Goal: Transaction & Acquisition: Subscribe to service/newsletter

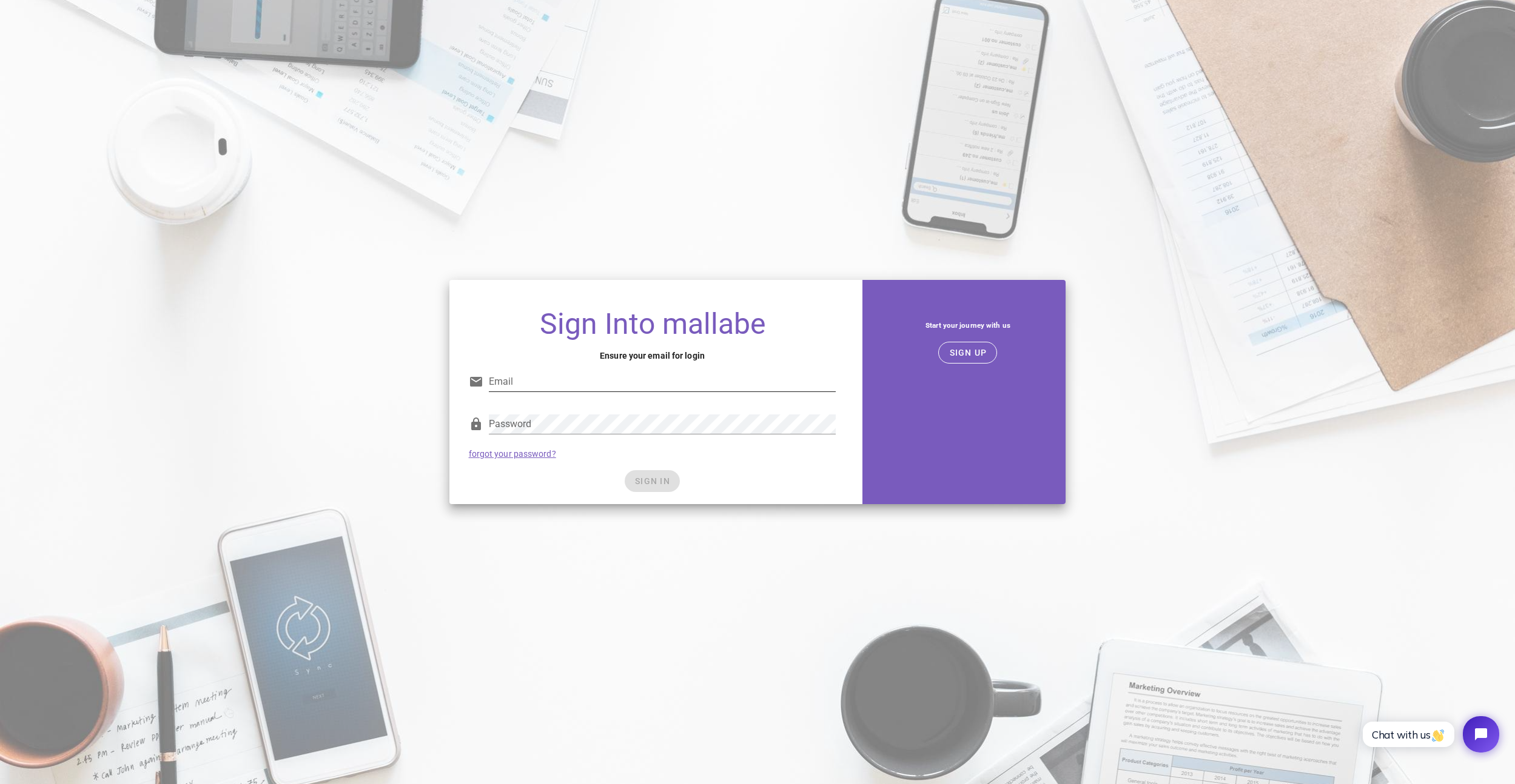
click at [661, 382] on input "Email" at bounding box center [662, 381] width 347 height 19
click at [771, 379] on input "Email" at bounding box center [662, 381] width 347 height 19
type input "david@theautomatedinvestors.com"
click at [0, 784] on com-1password-button at bounding box center [0, 784] width 0 height 0
click at [970, 352] on span "SIGN UP" at bounding box center [967, 353] width 38 height 10
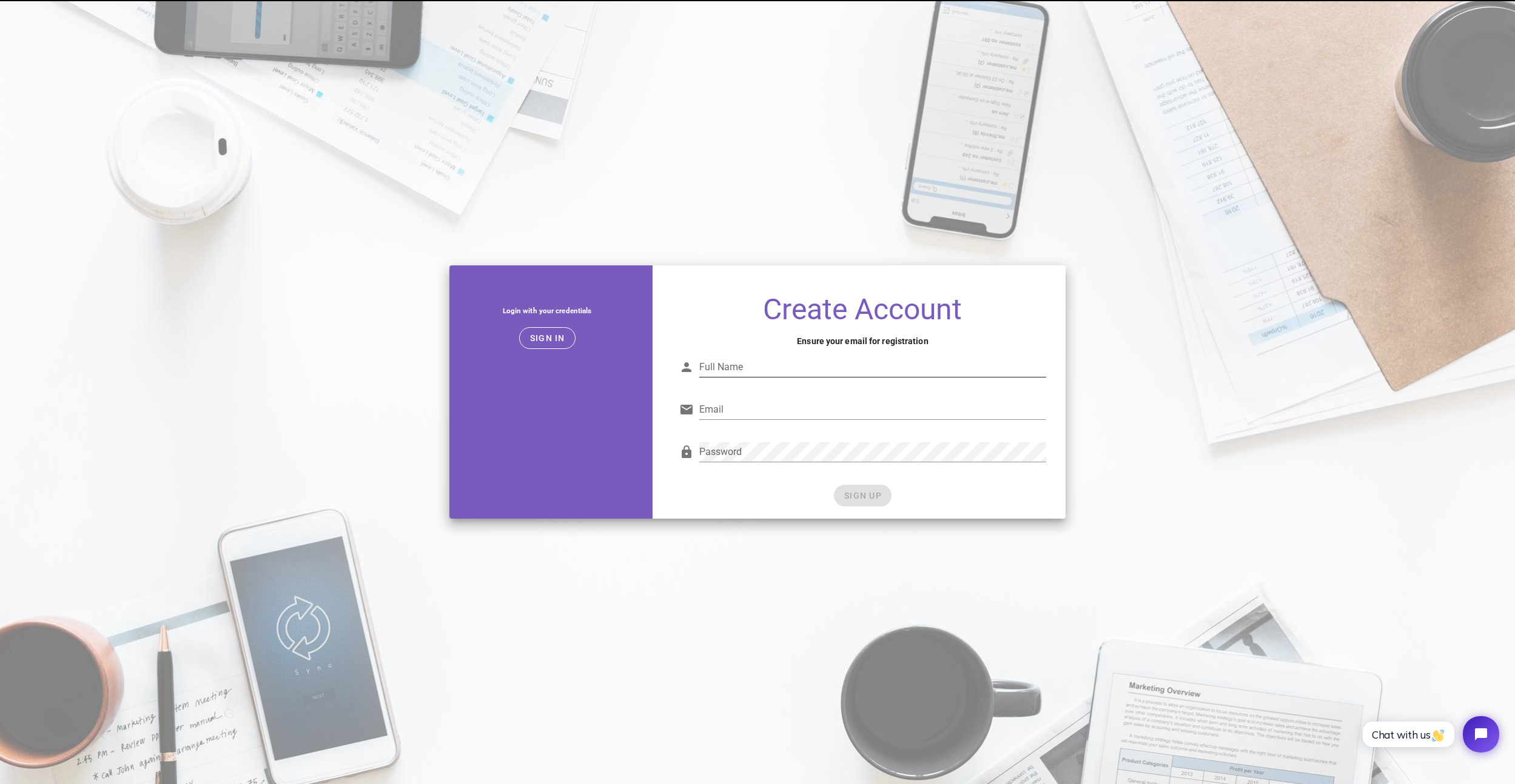
click at [805, 356] on div "Full Name" at bounding box center [862, 371] width 367 height 40
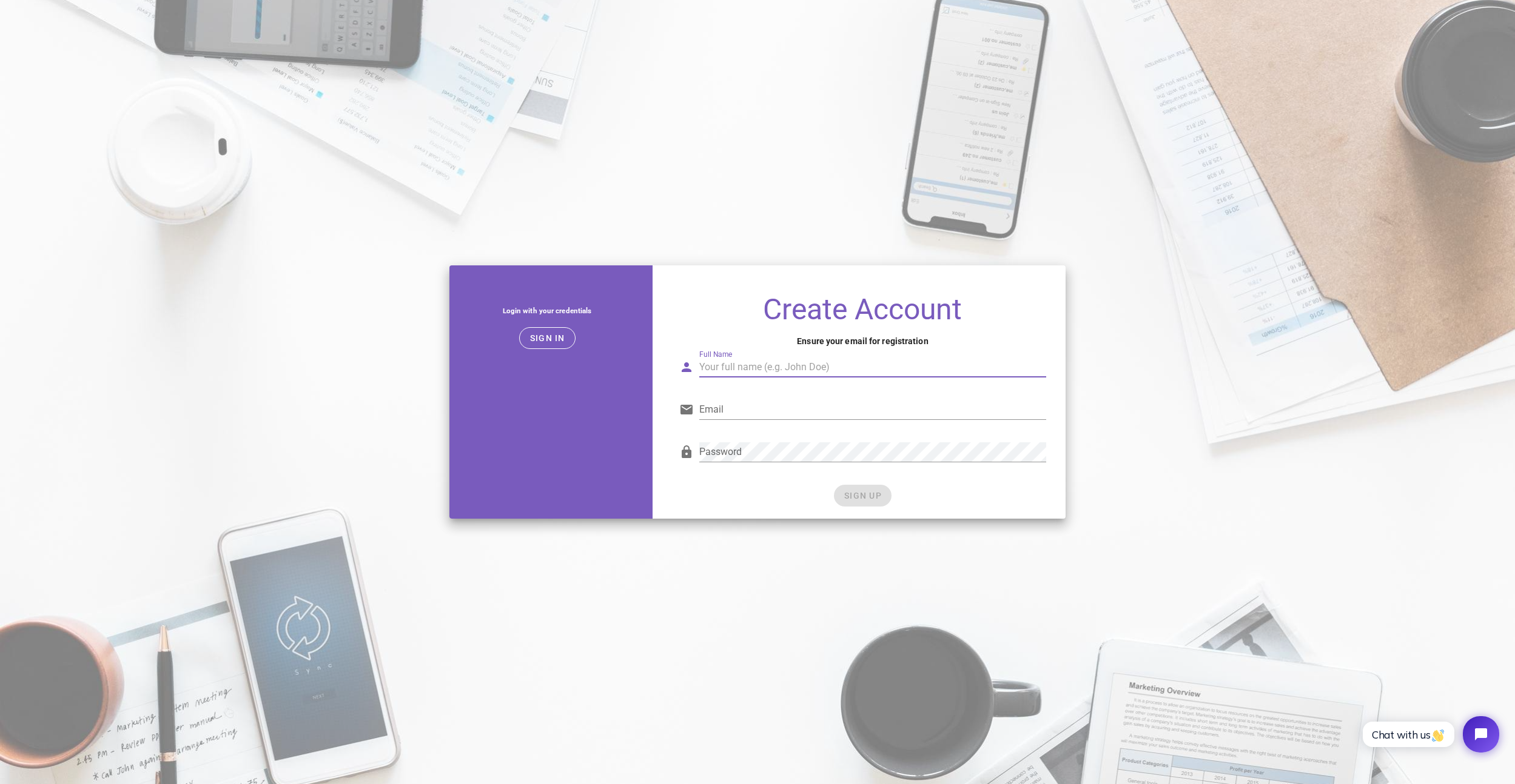
click at [800, 364] on input "Full Name" at bounding box center [872, 367] width 347 height 19
type input "David Barrett"
type input "david@theautomatedinvestors.com"
click at [868, 496] on span "SIGN UP" at bounding box center [862, 496] width 38 height 10
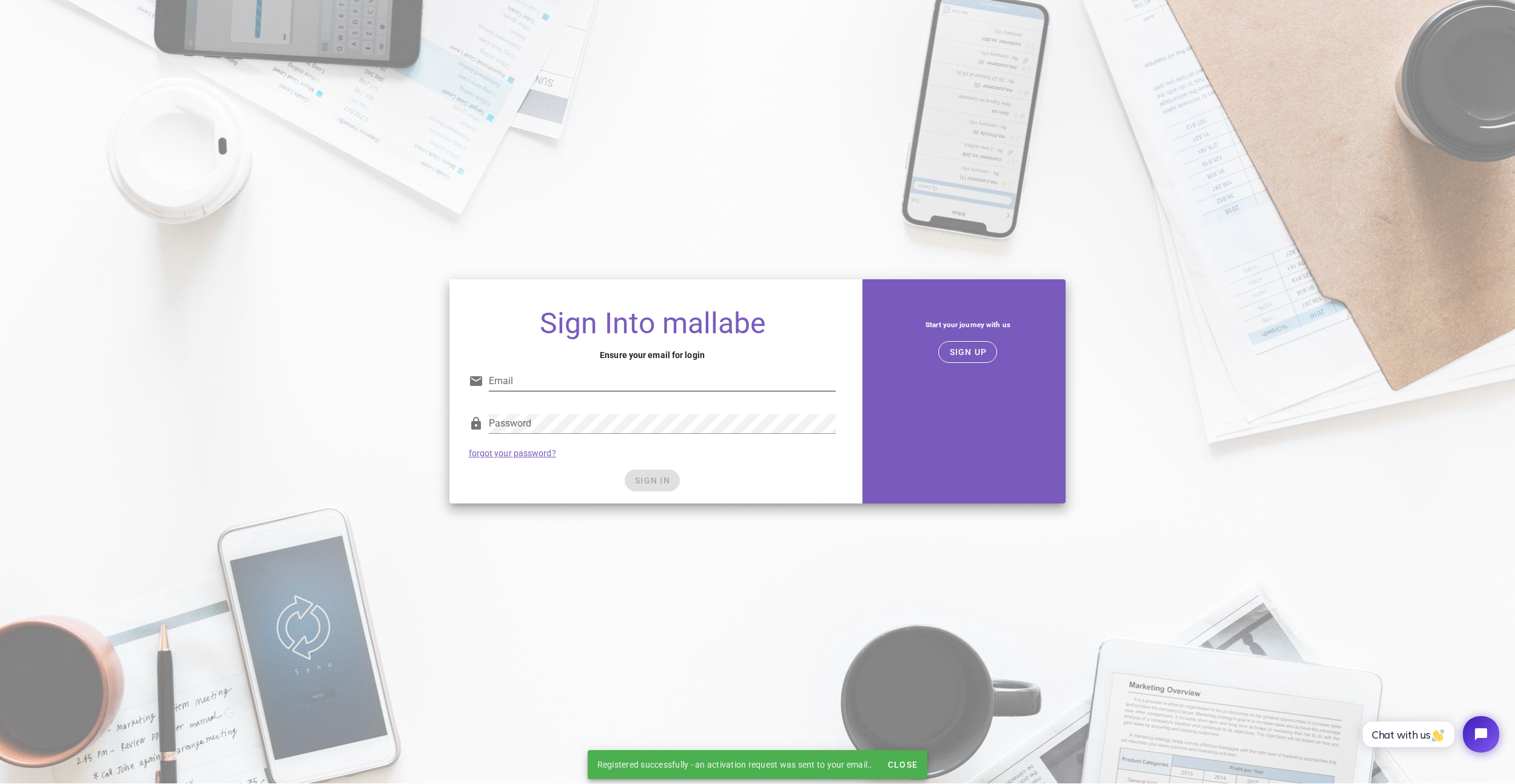
click at [651, 384] on input "Email" at bounding box center [662, 381] width 347 height 19
type input "david@theautomatedinvestors.com"
click at [663, 476] on span "SIGN IN" at bounding box center [652, 481] width 36 height 10
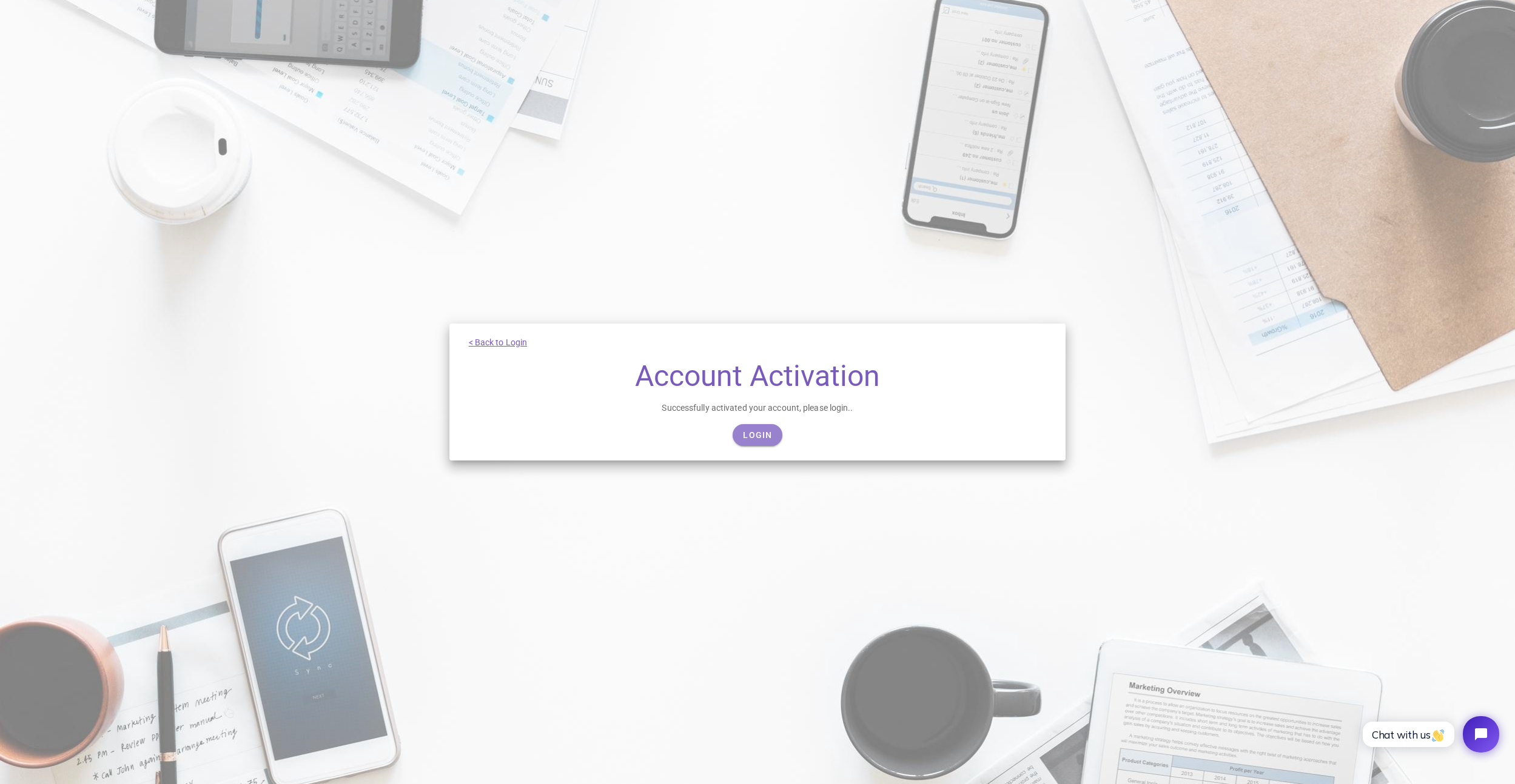
drag, startPoint x: 759, startPoint y: 433, endPoint x: 763, endPoint y: 426, distance: 8.1
click at [759, 433] on span "Login" at bounding box center [757, 436] width 30 height 10
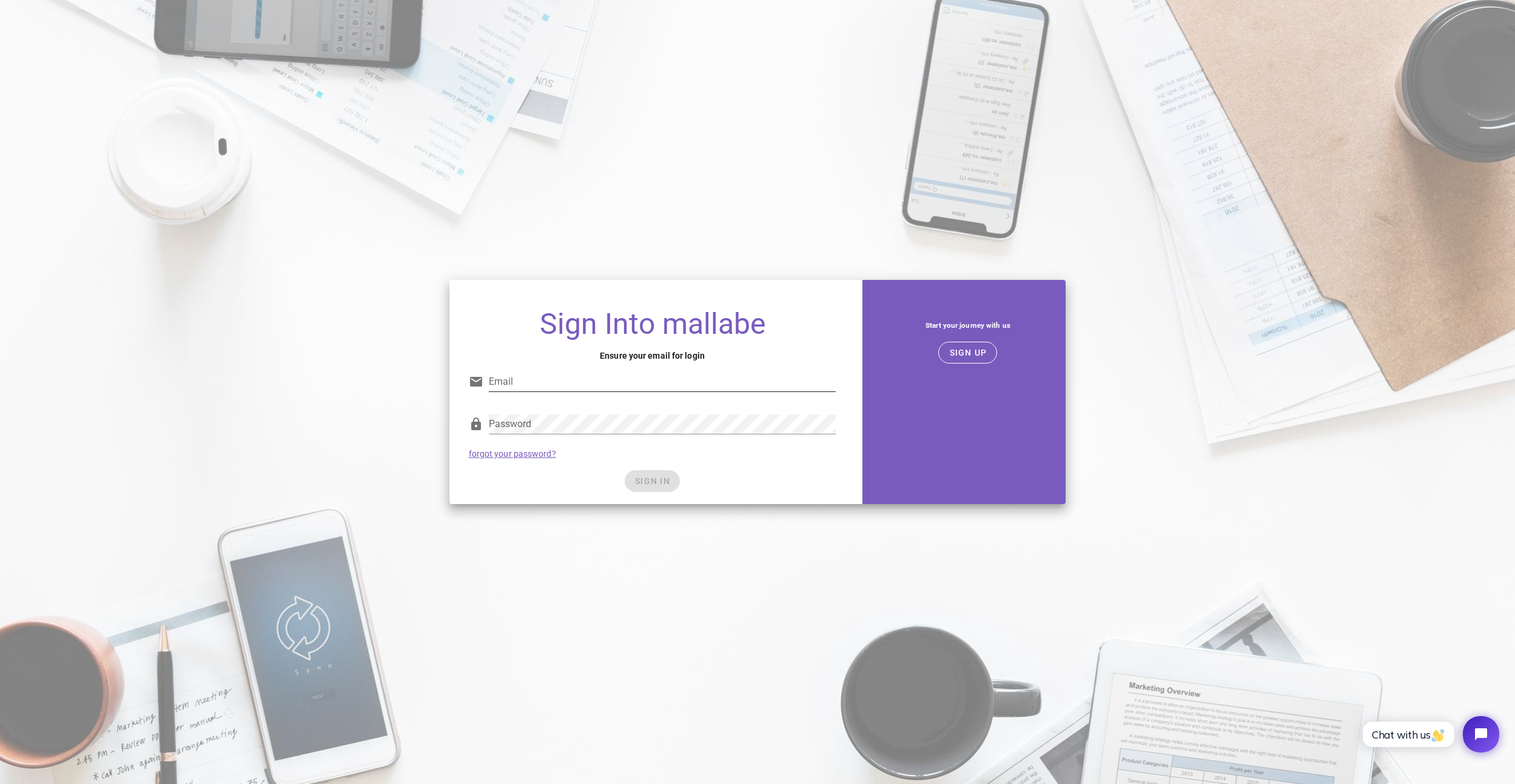
click at [637, 386] on input "Email" at bounding box center [662, 381] width 347 height 19
type input "david@theautomatedinvestors.com"
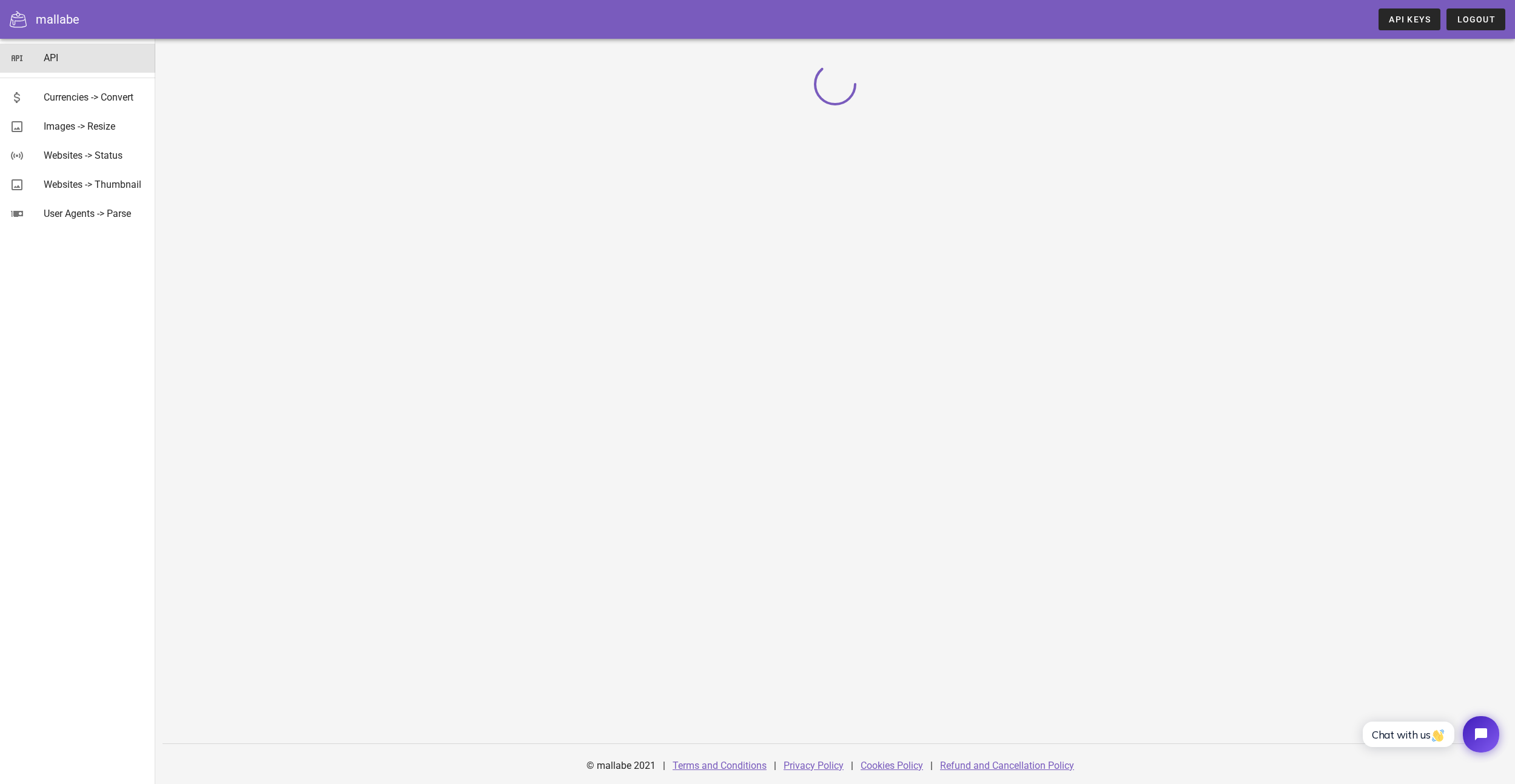
click at [57, 56] on div "API" at bounding box center [94, 58] width 102 height 11
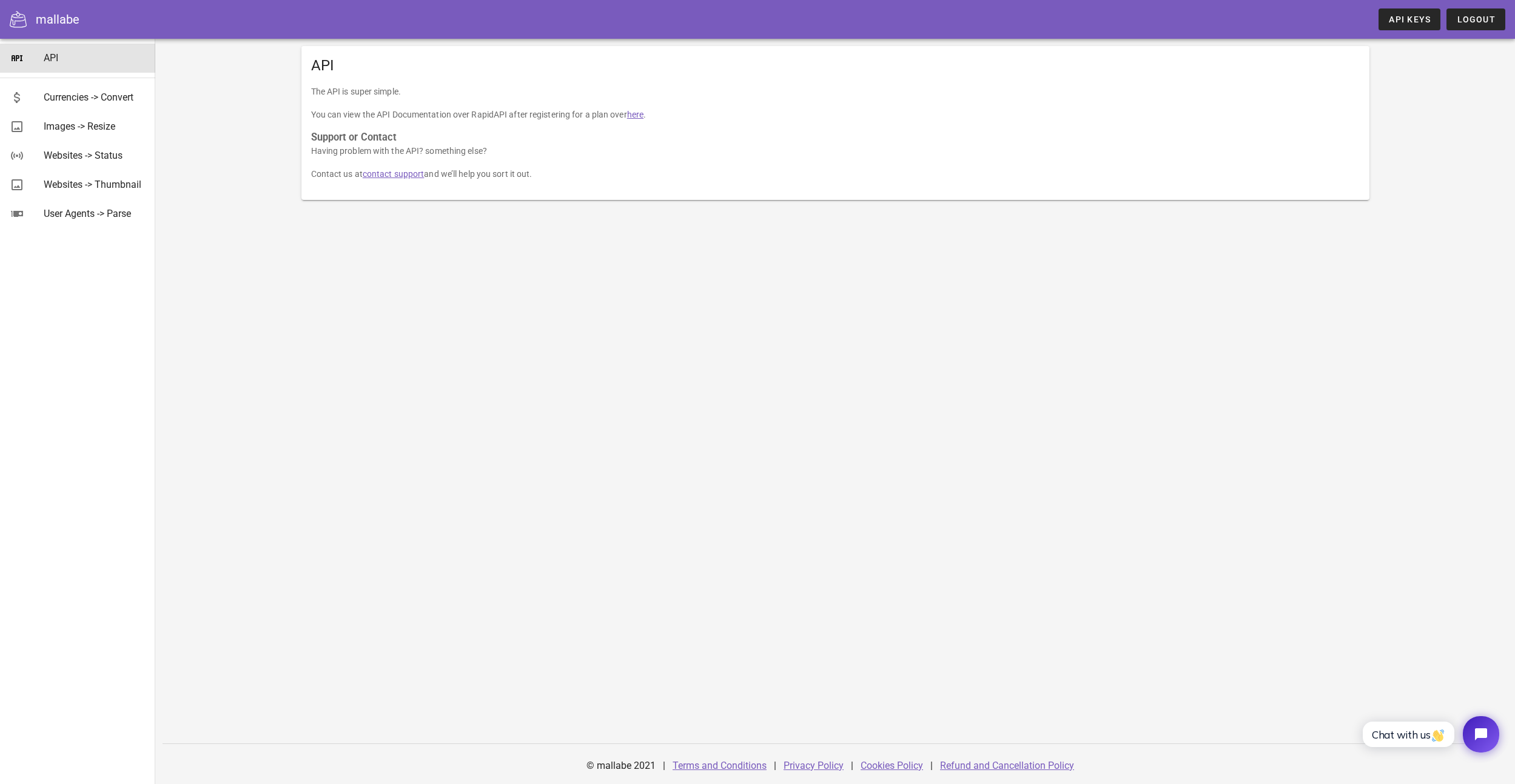
click at [633, 114] on link "here" at bounding box center [635, 114] width 16 height 10
click at [1414, 22] on span "API Keys" at bounding box center [1408, 19] width 42 height 10
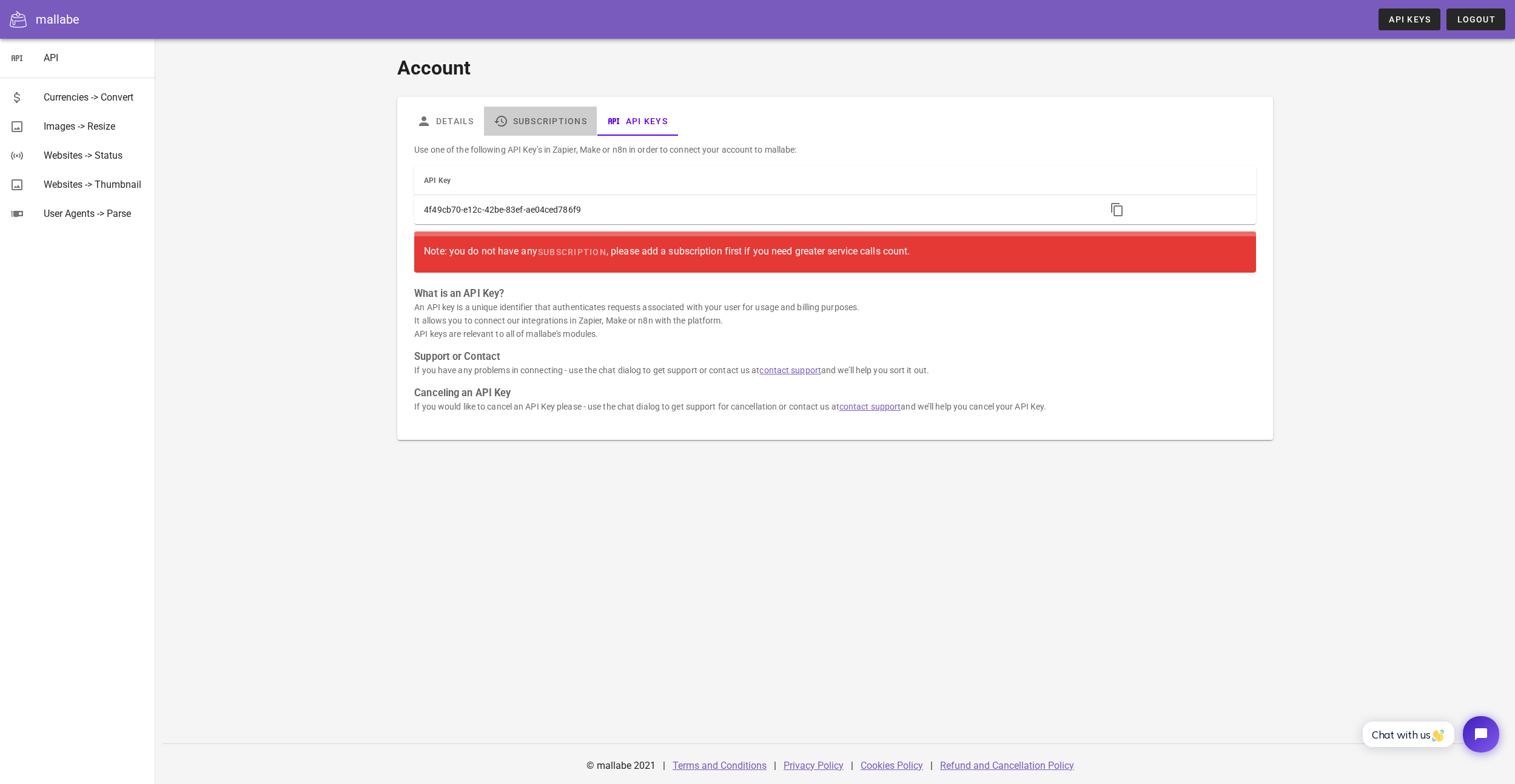
click at [506, 112] on link "Subscriptions" at bounding box center [540, 121] width 113 height 29
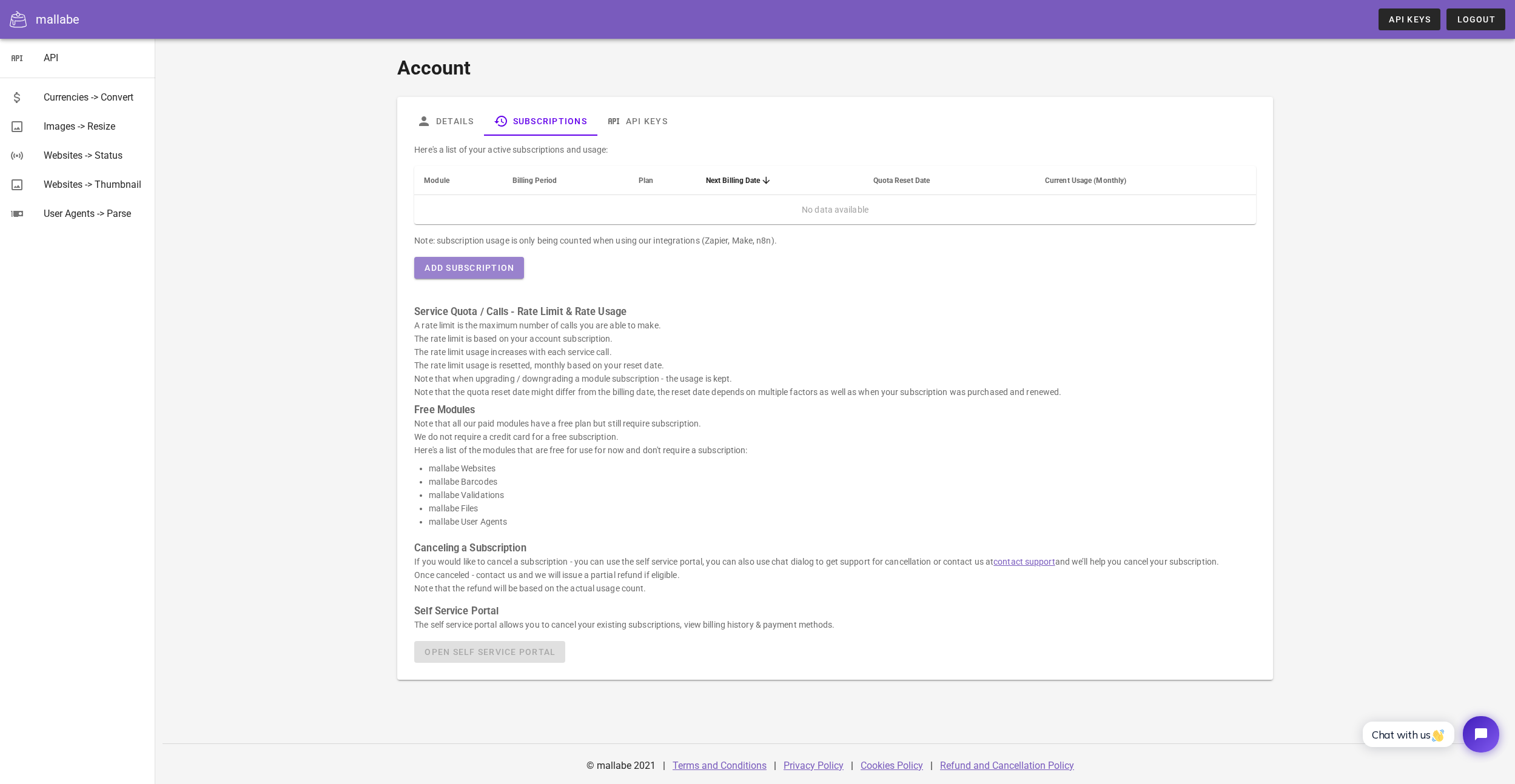
click at [483, 267] on span "Add Subscription" at bounding box center [469, 268] width 90 height 10
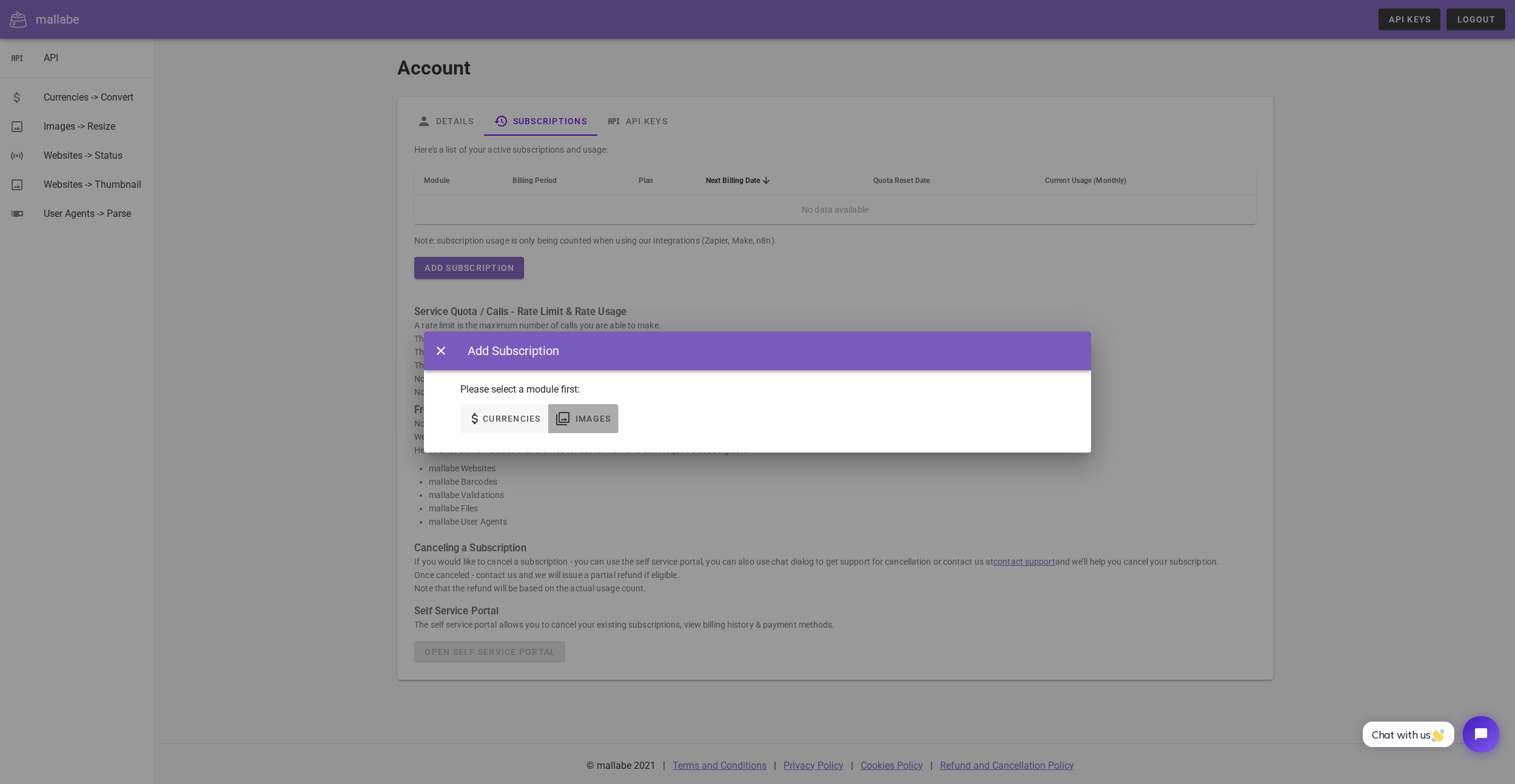
click at [579, 421] on span "Images" at bounding box center [593, 419] width 36 height 10
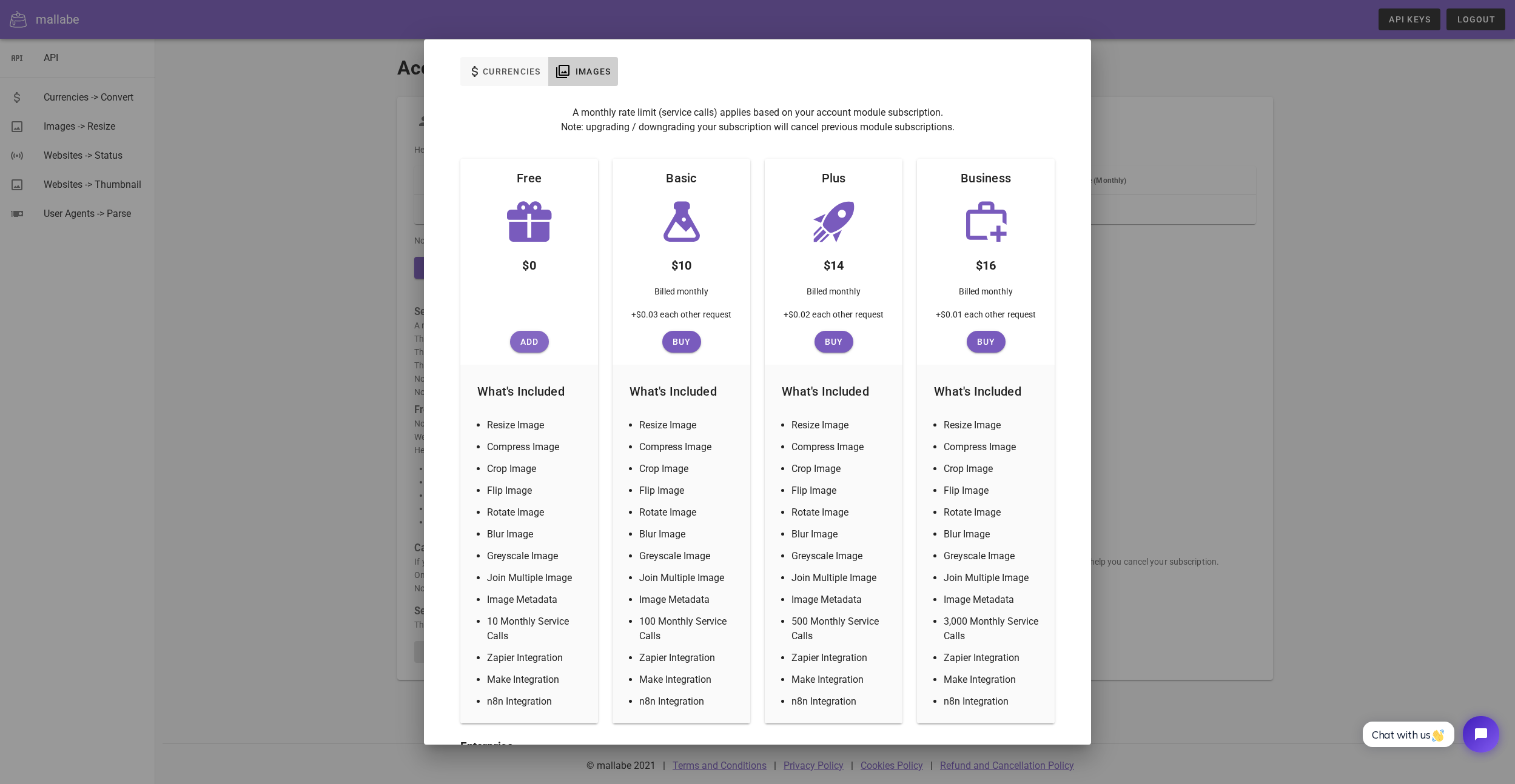
scroll to position [63, 0]
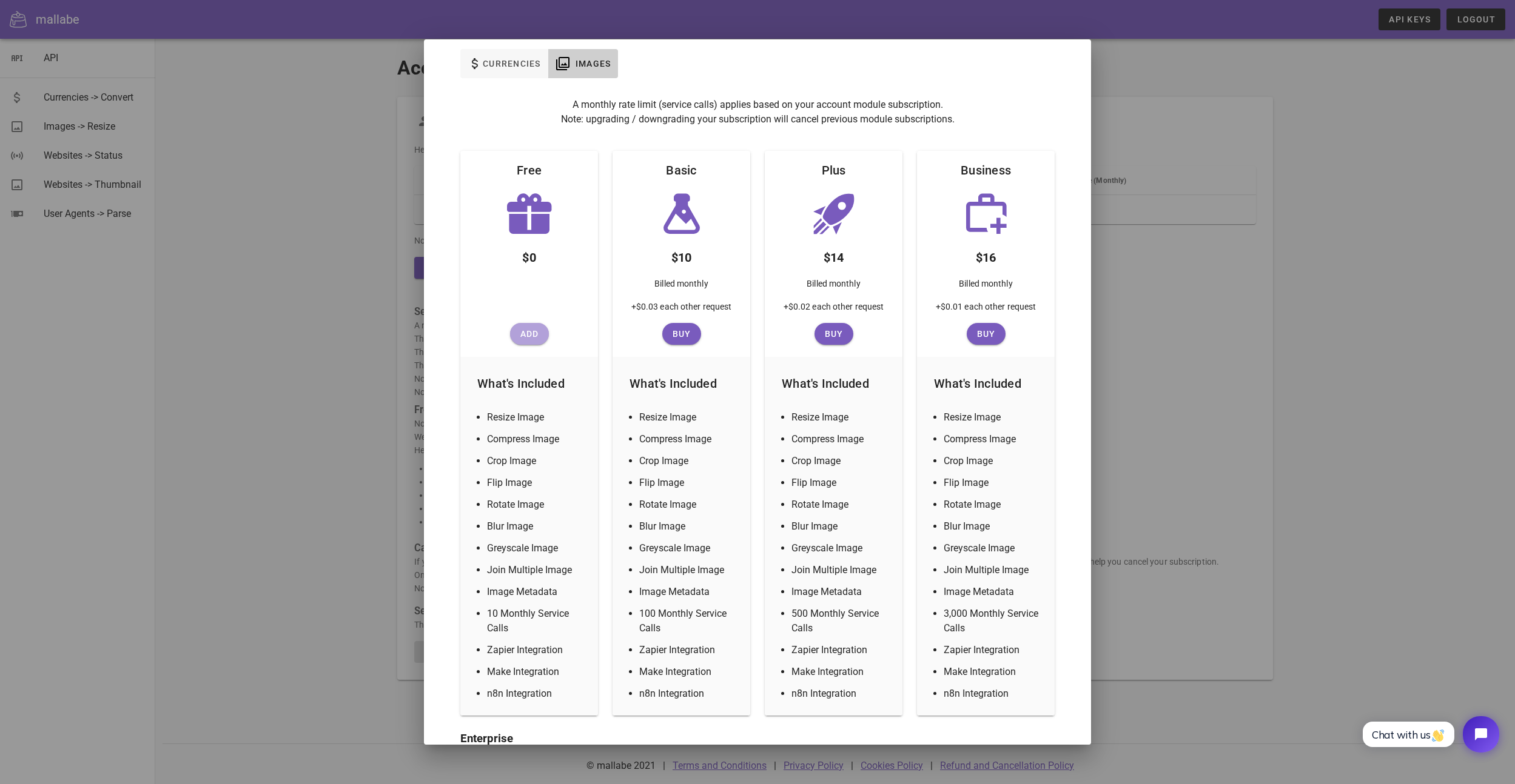
click at [530, 334] on span "Add" at bounding box center [529, 334] width 29 height 10
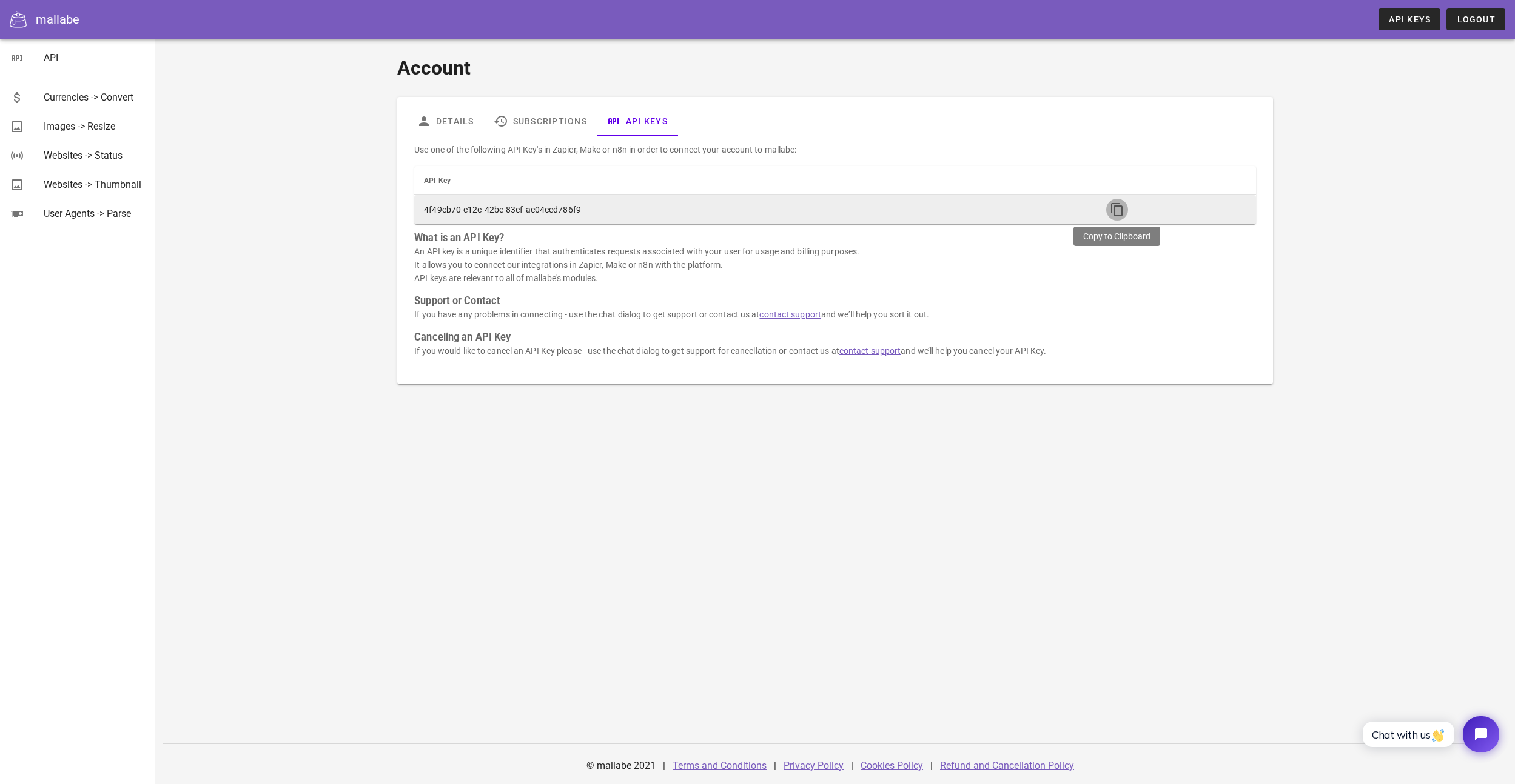
click at [1113, 211] on icon "button" at bounding box center [1117, 210] width 14 height 14
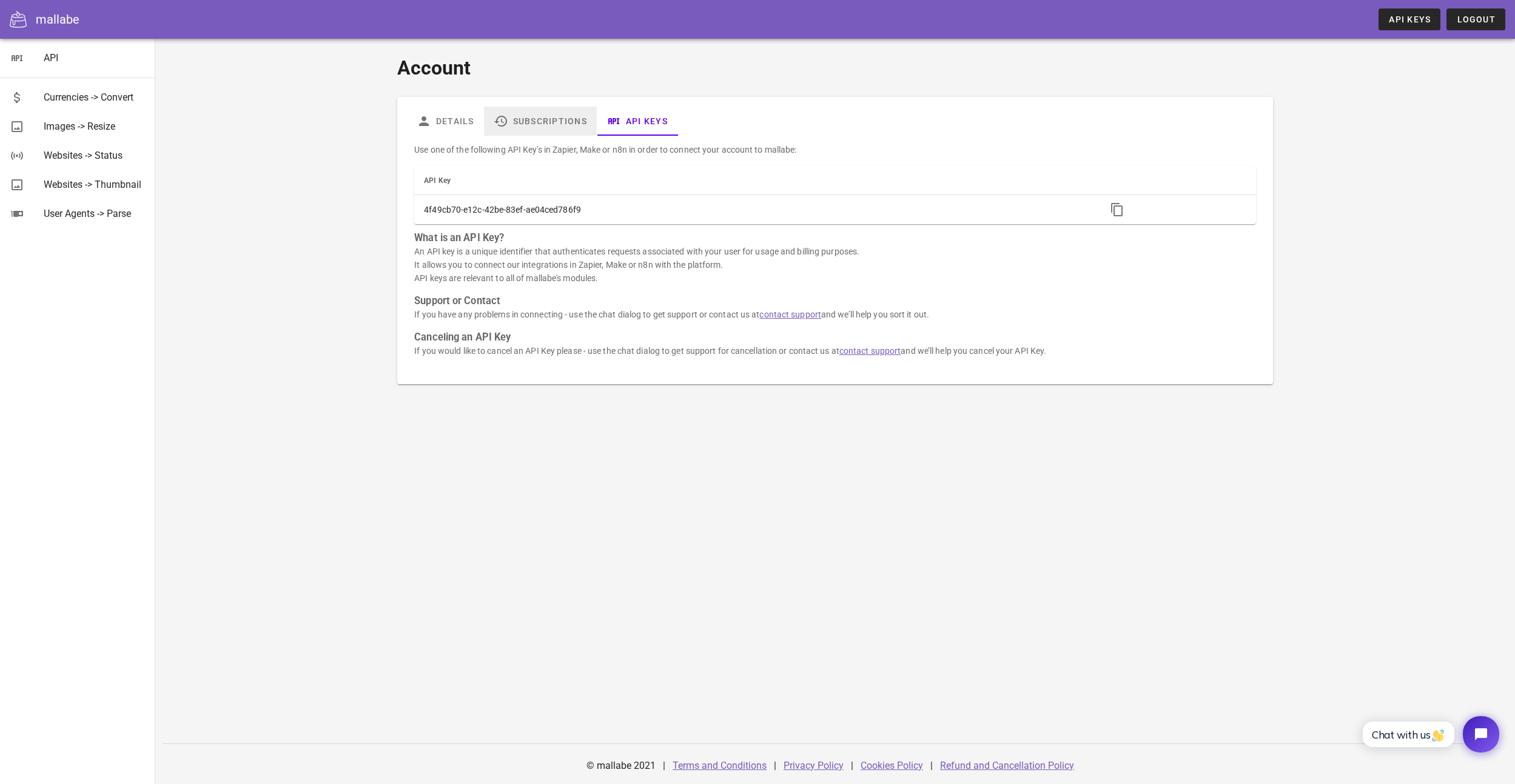
click at [545, 117] on link "Subscriptions" at bounding box center [540, 121] width 113 height 29
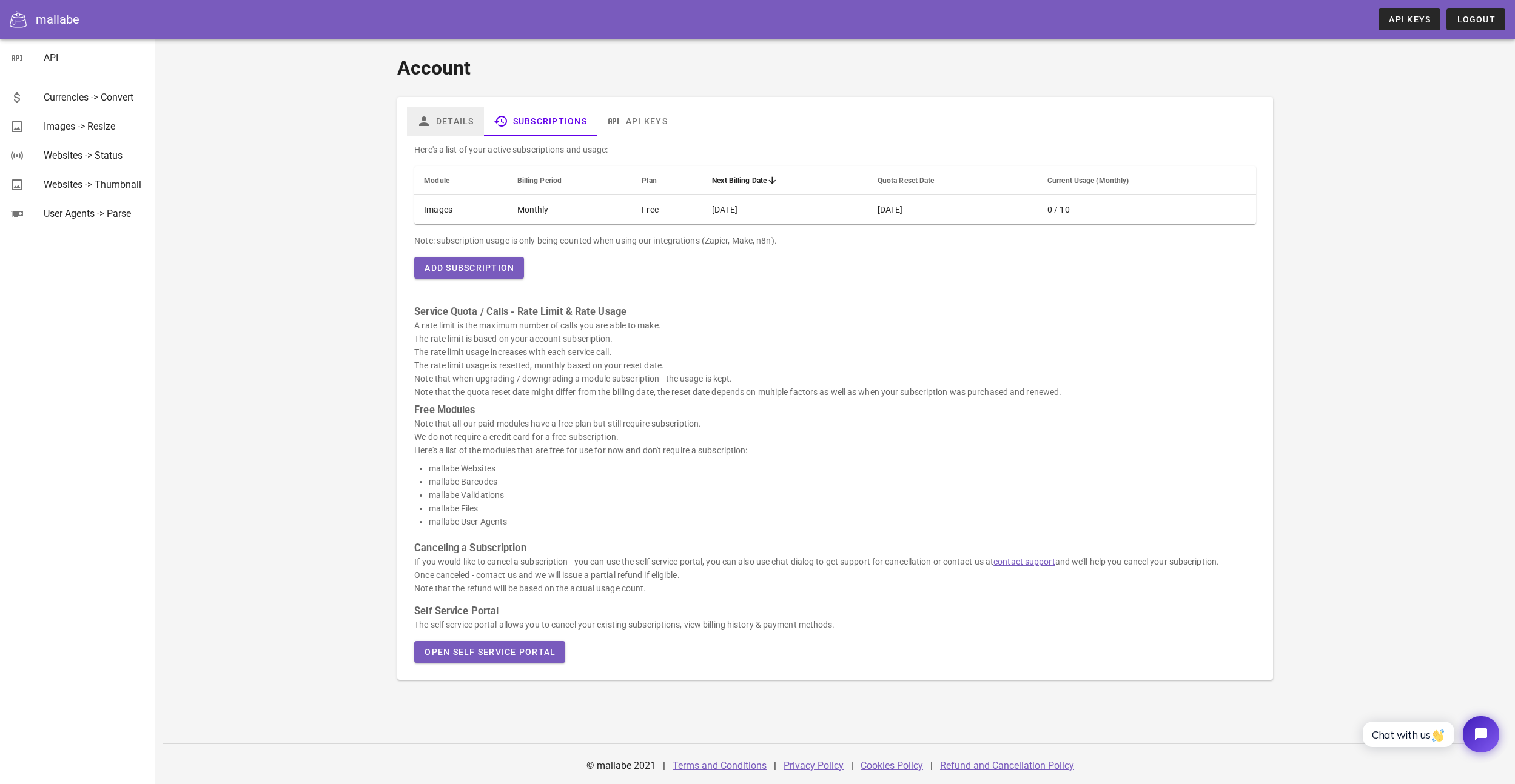
click at [451, 120] on link "Details" at bounding box center [446, 121] width 77 height 29
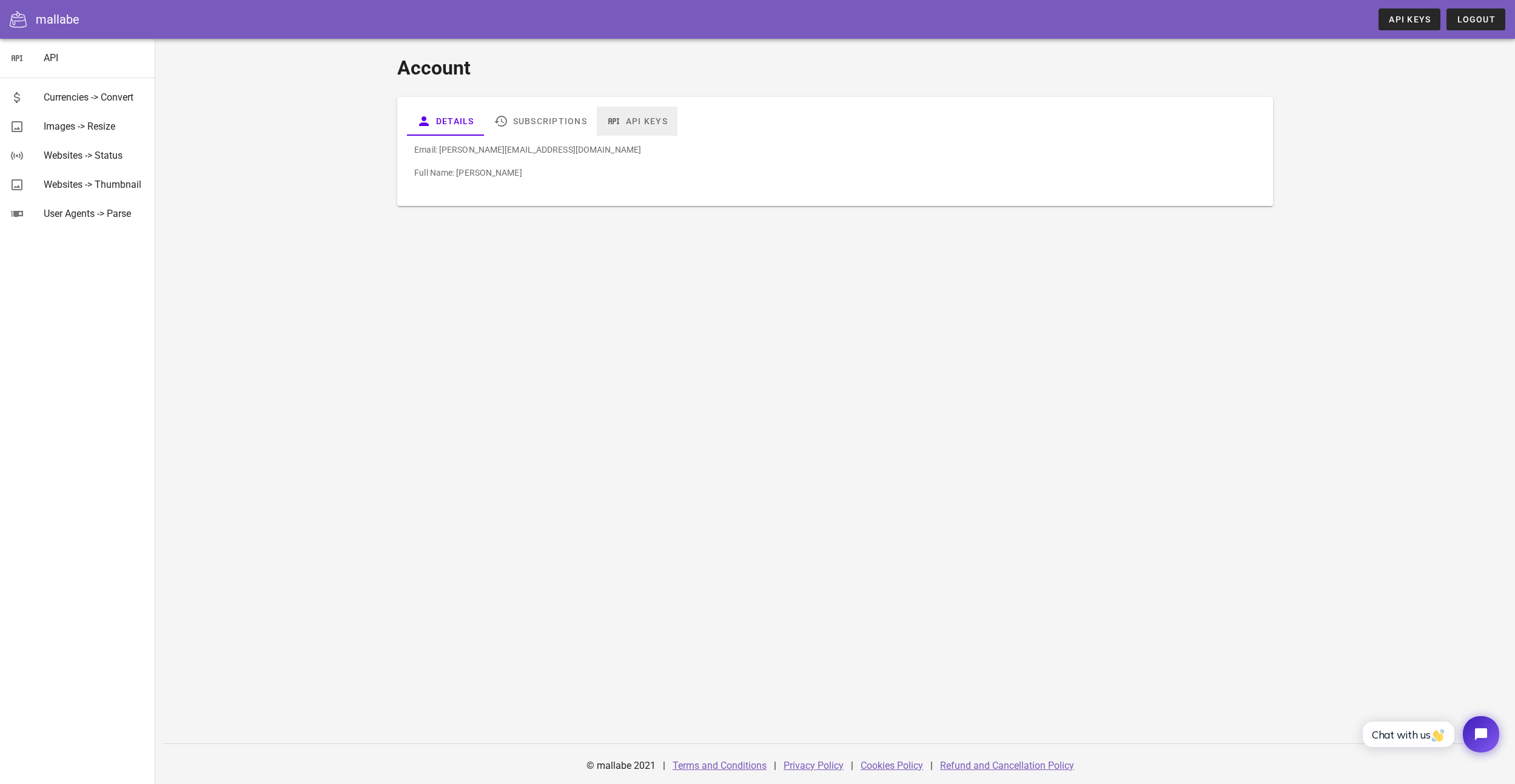
click at [641, 126] on link "API Keys" at bounding box center [637, 121] width 81 height 29
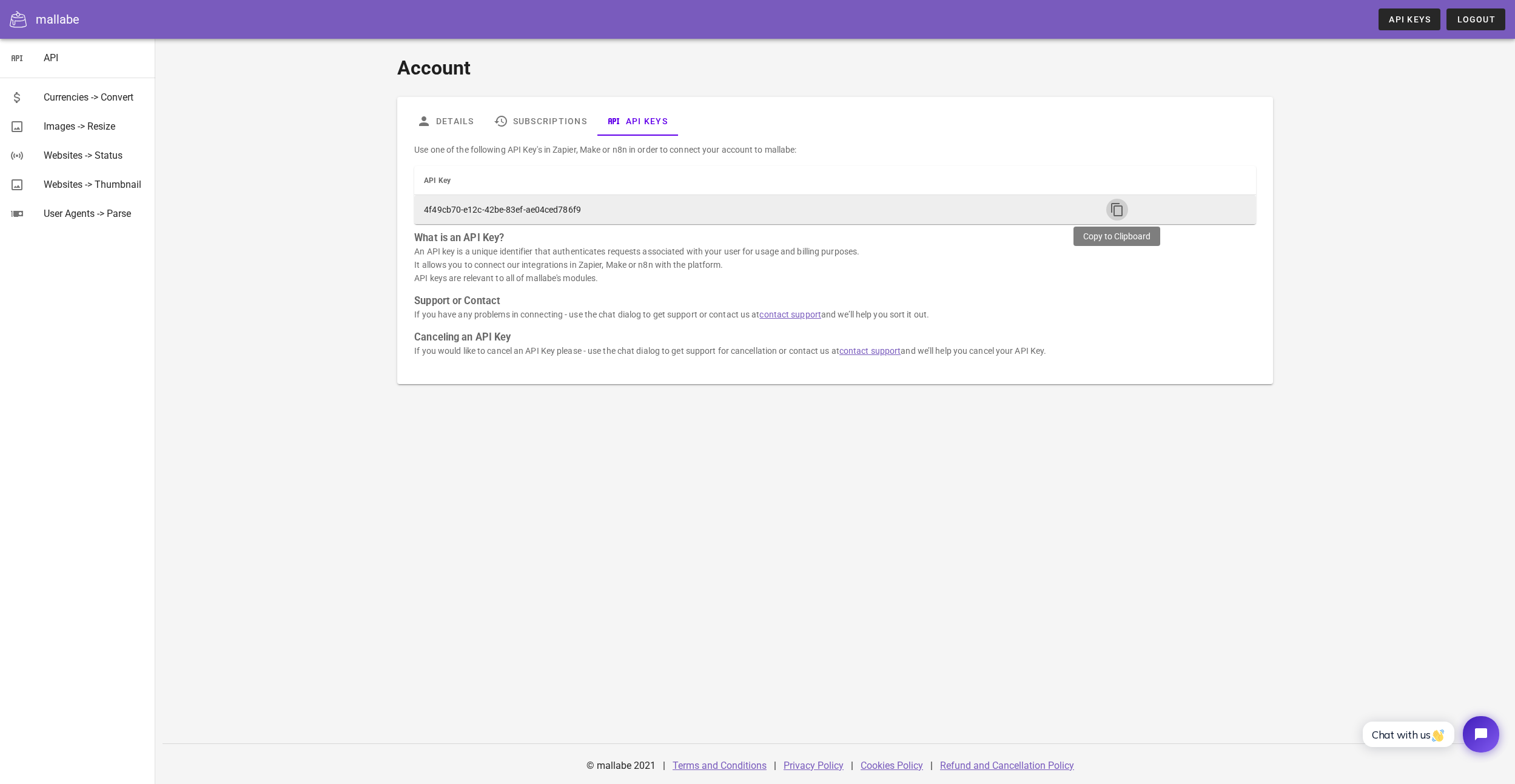
click at [1110, 212] on icon "button" at bounding box center [1117, 210] width 14 height 14
click at [1121, 209] on icon "button" at bounding box center [1117, 210] width 14 height 14
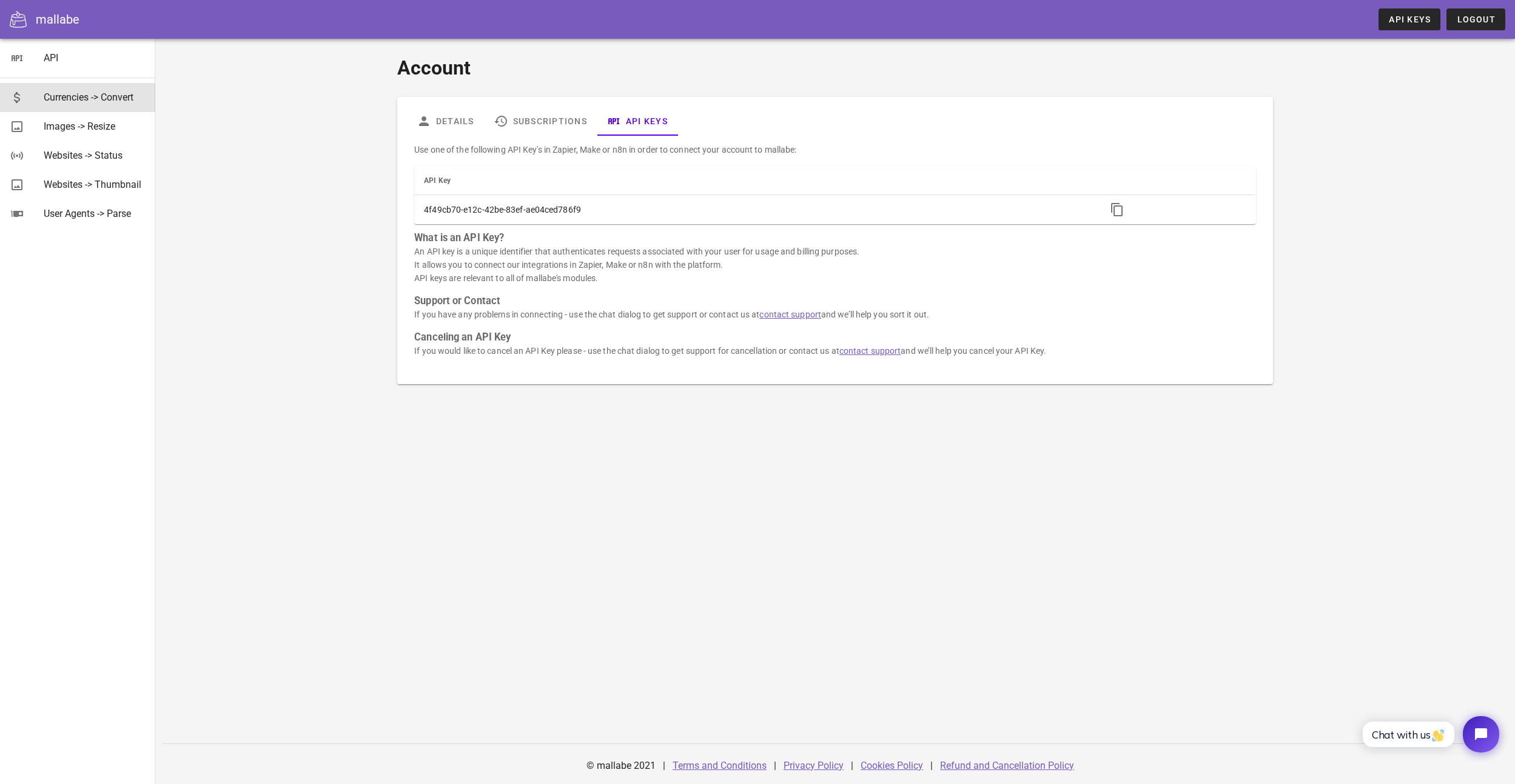
click at [81, 97] on div "Currencies -> Convert" at bounding box center [94, 97] width 102 height 11
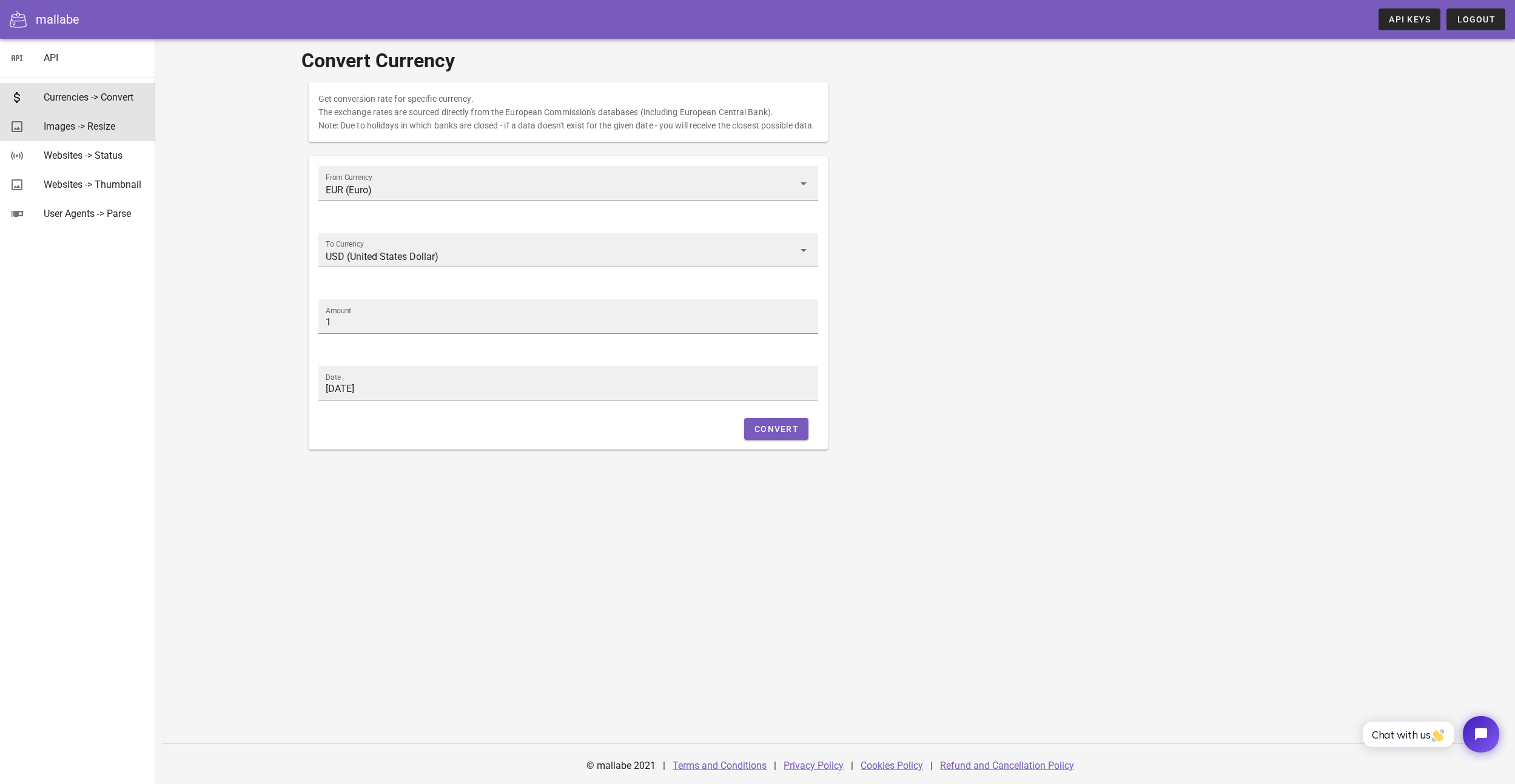
click at [76, 125] on div "Images -> Resize" at bounding box center [94, 127] width 102 height 11
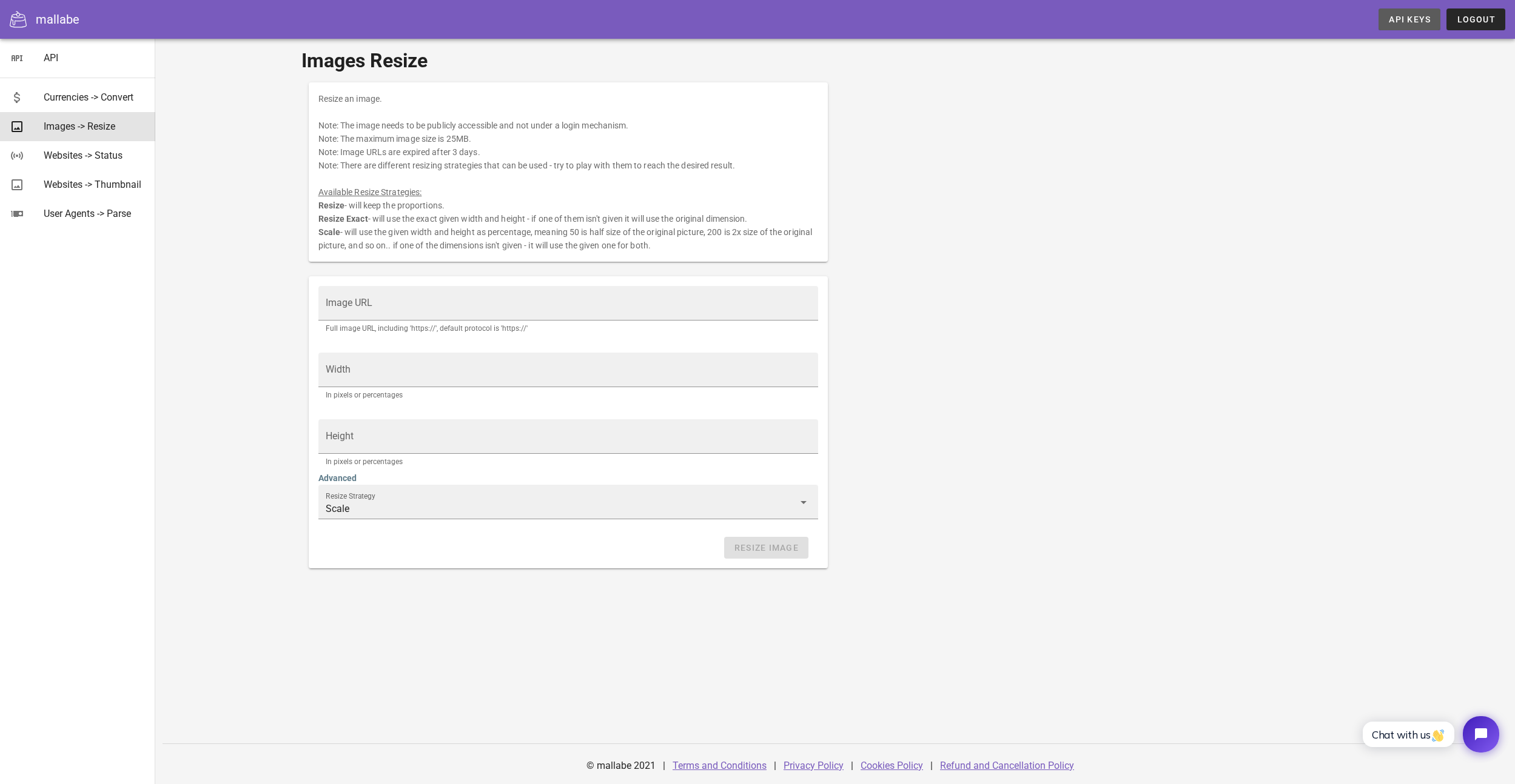
click at [1418, 20] on span "API Keys" at bounding box center [1408, 19] width 42 height 10
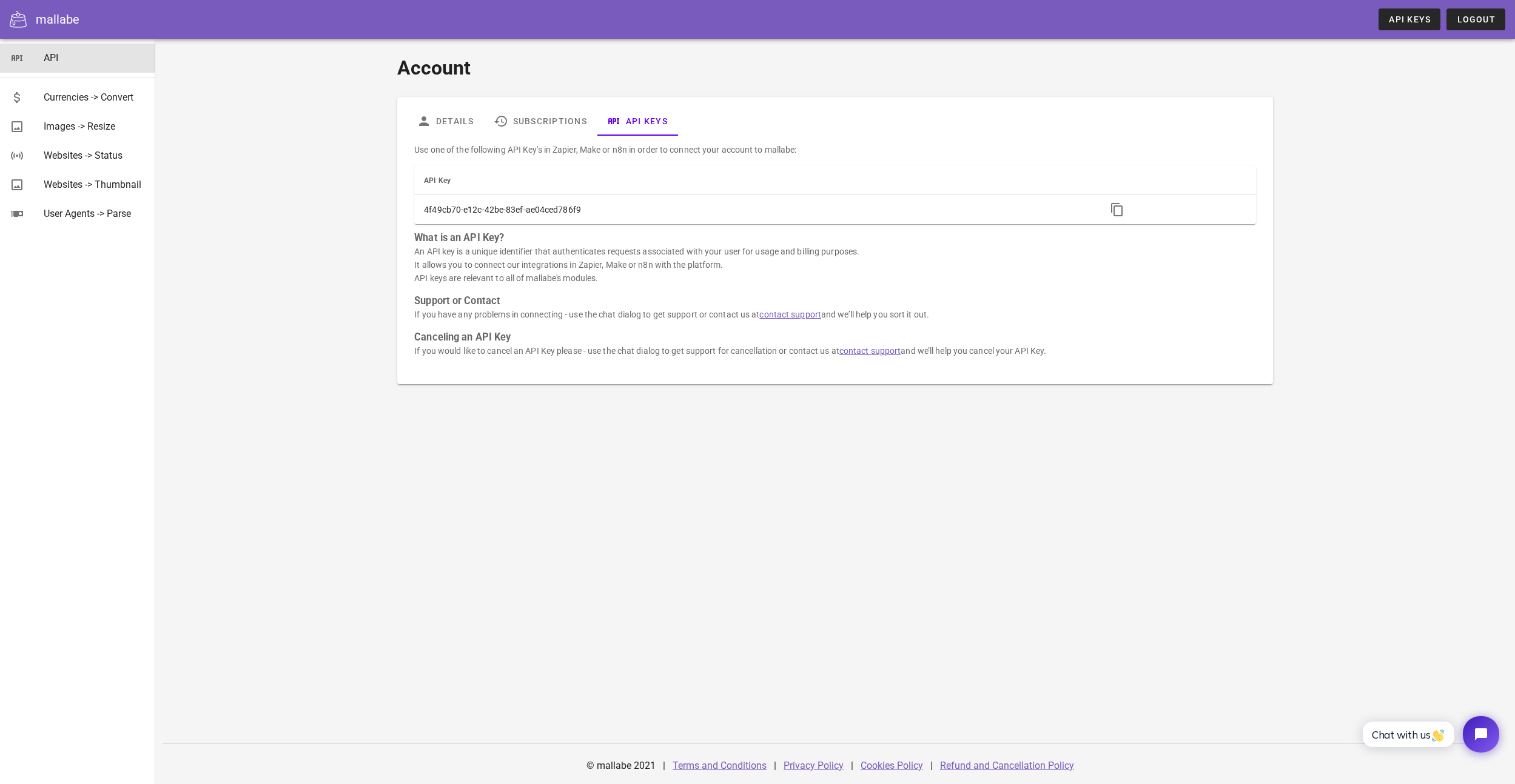
click at [51, 57] on div "API" at bounding box center [94, 58] width 102 height 11
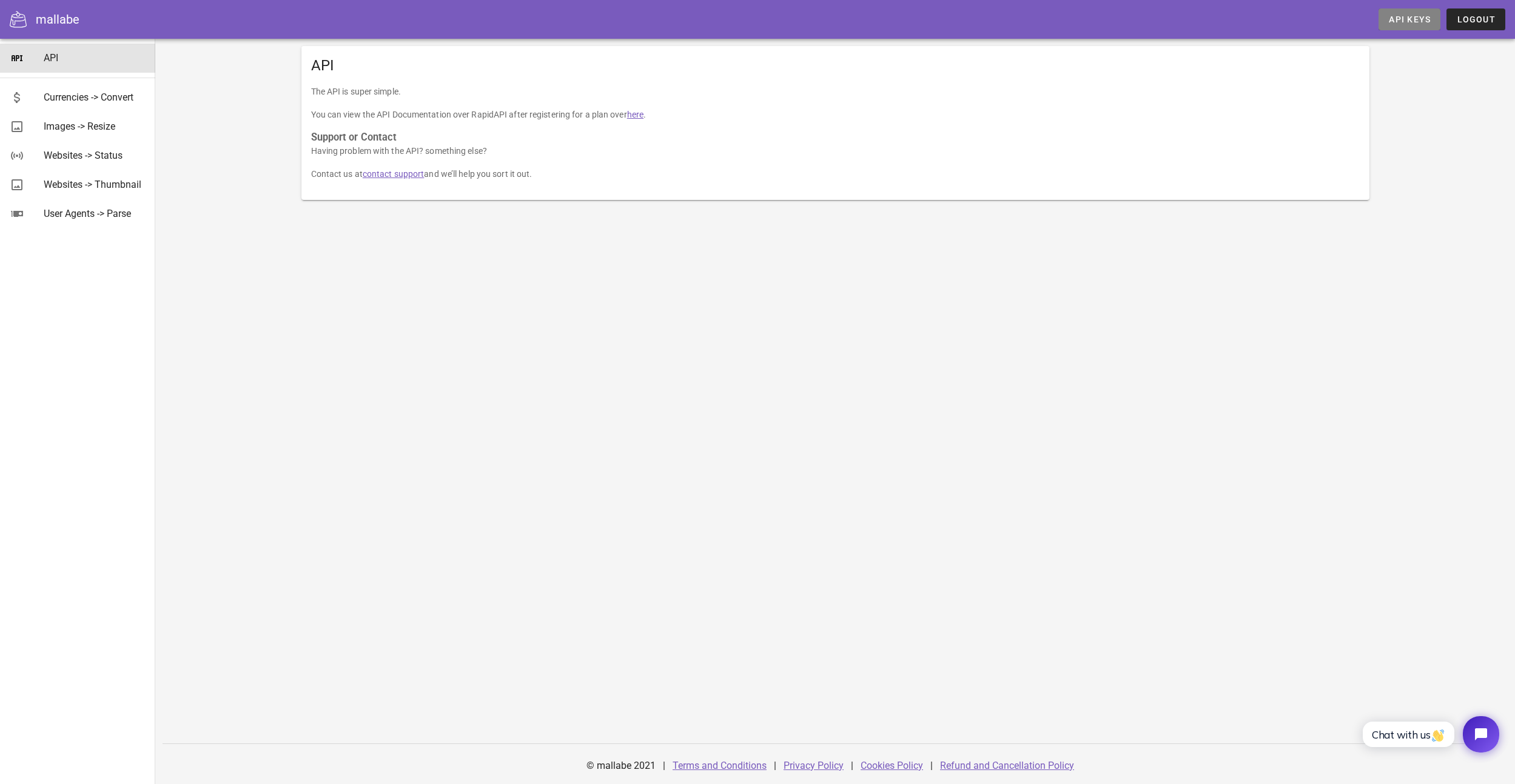
click at [1414, 20] on span "API Keys" at bounding box center [1408, 19] width 42 height 10
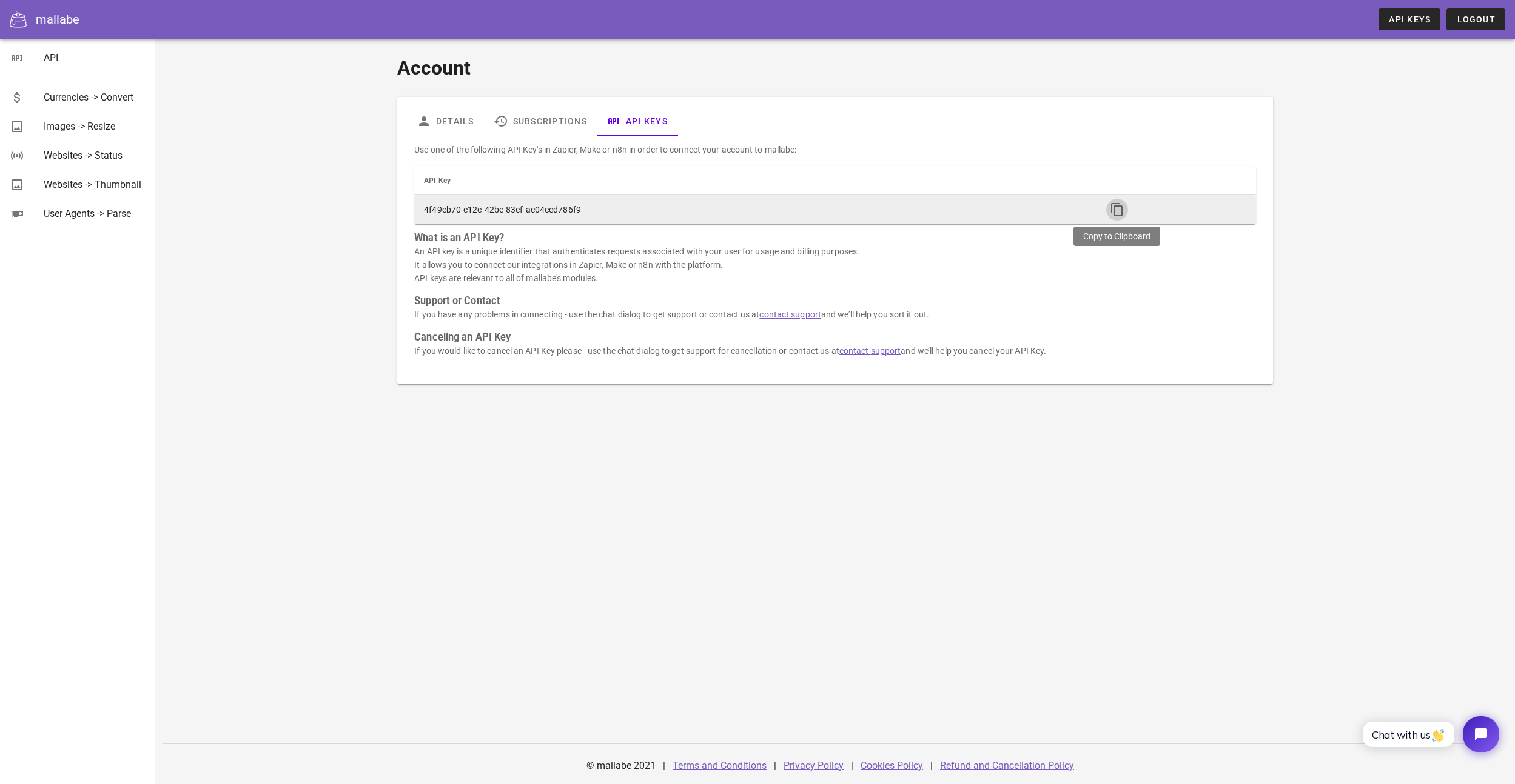
click at [1113, 208] on icon "button" at bounding box center [1117, 210] width 14 height 14
